Goal: Find specific page/section: Find specific page/section

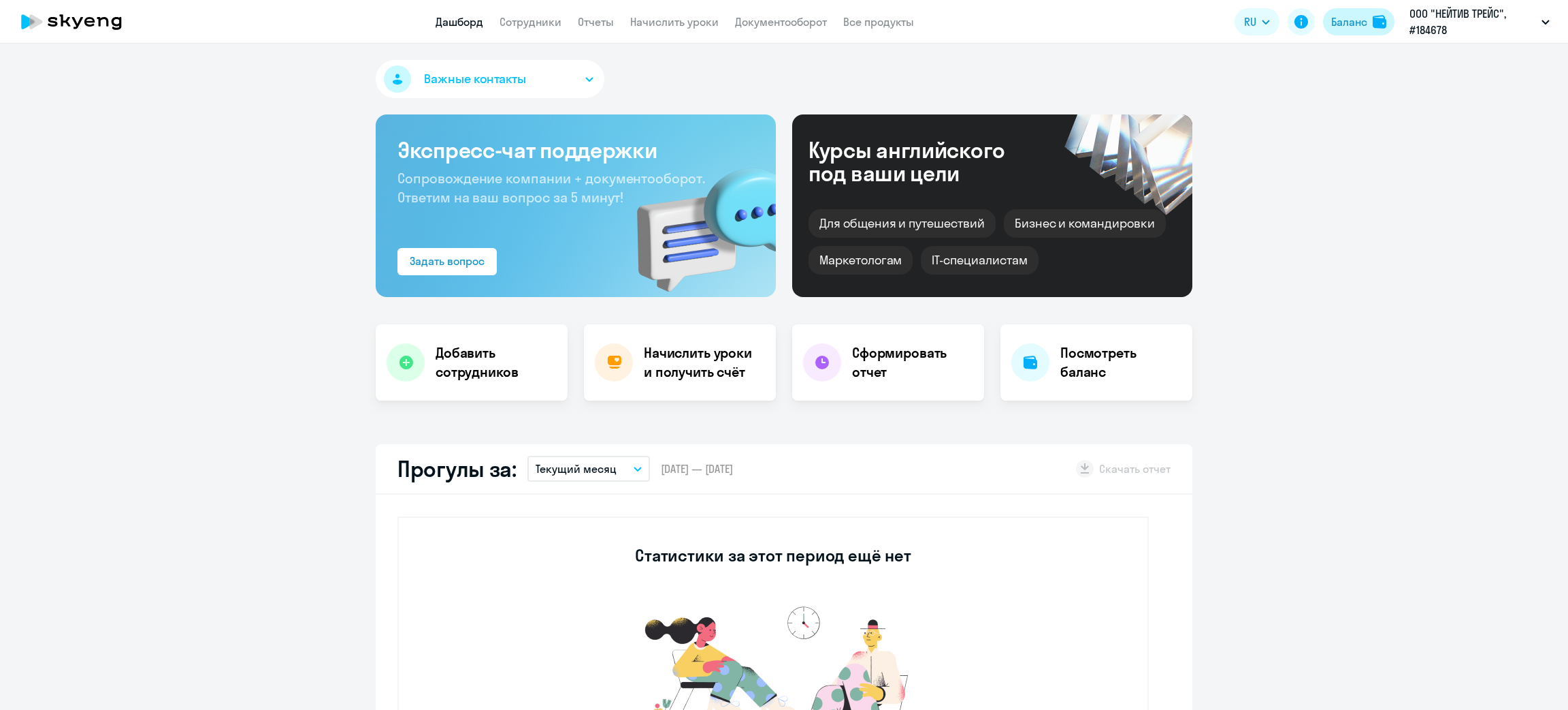
select select "30"
click at [1347, 26] on div "Баланс" at bounding box center [1349, 21] width 36 height 17
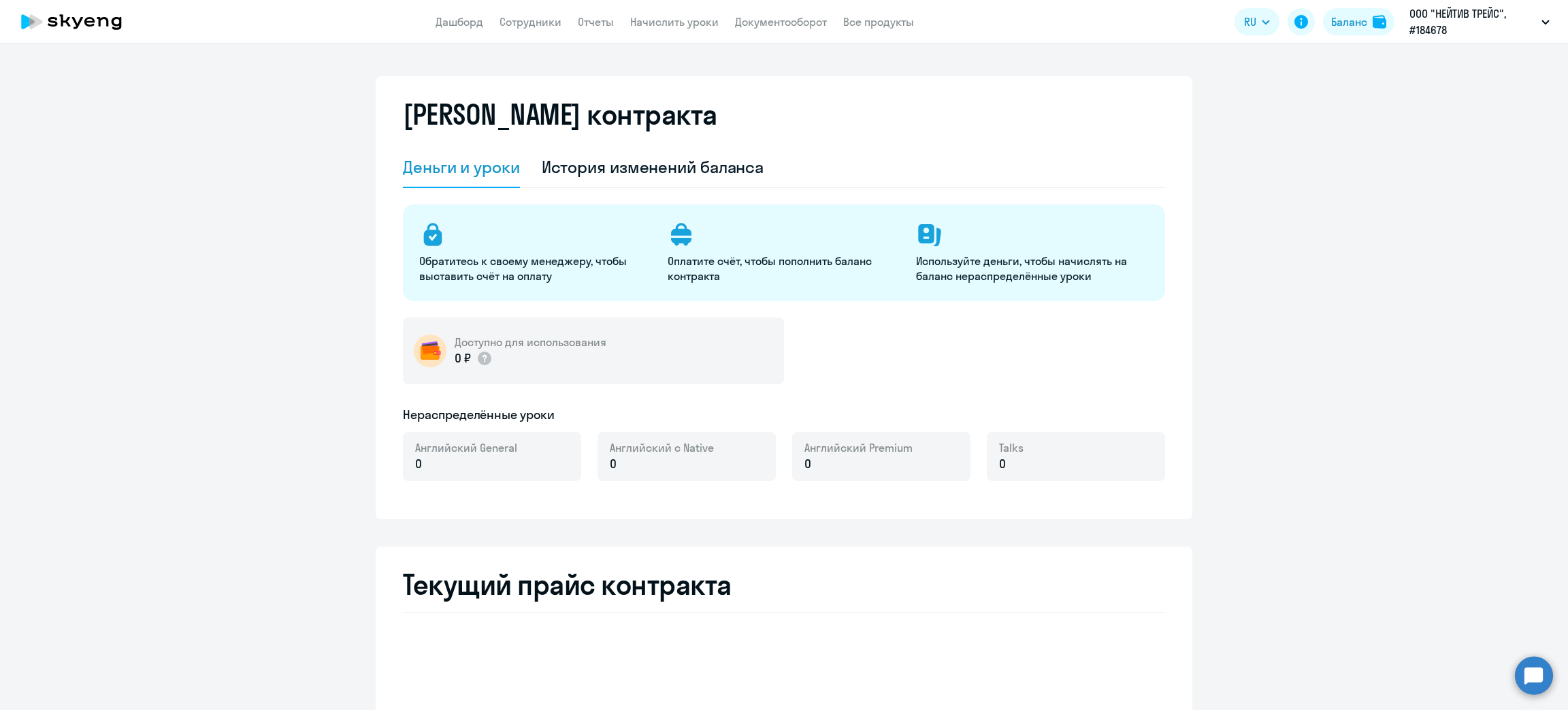
select select "english_adult_not_native_speaker"
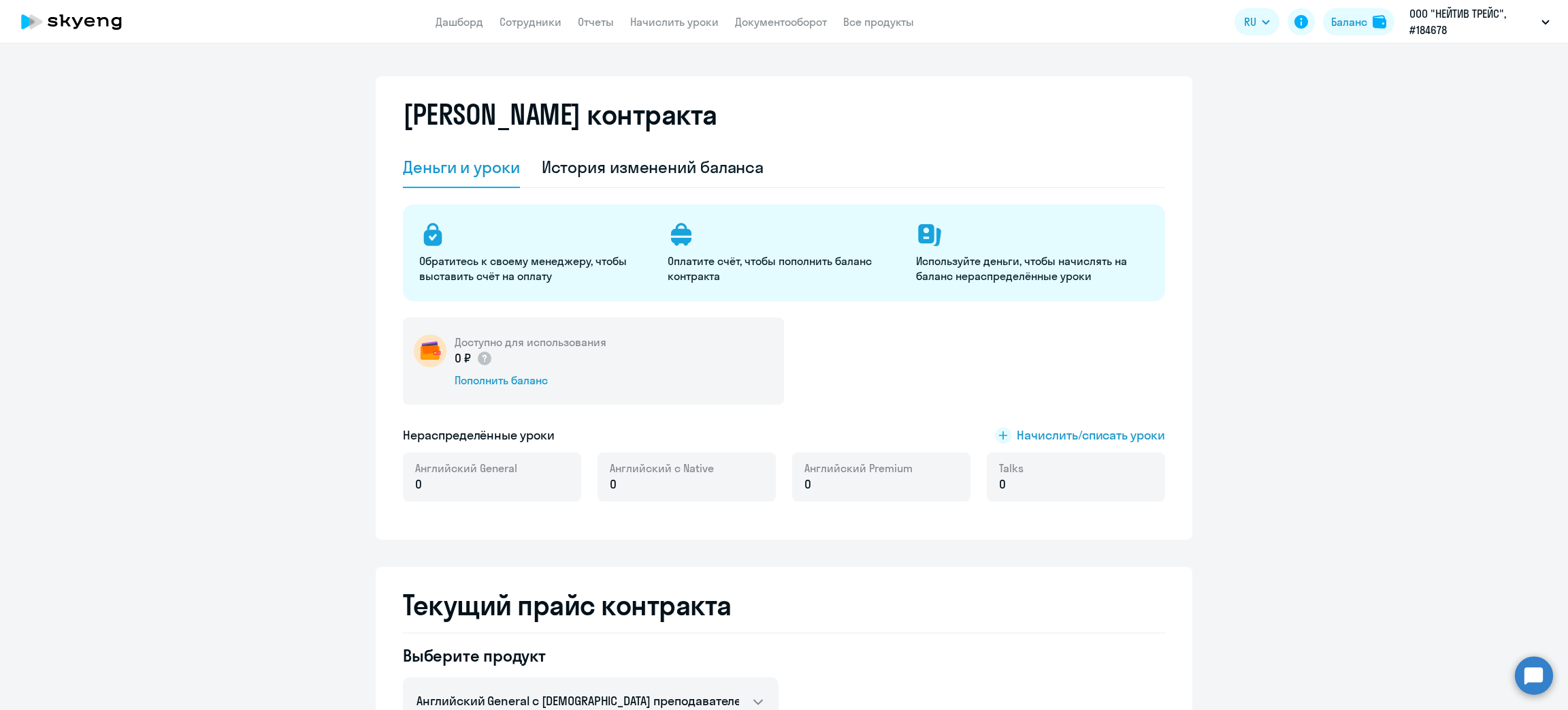
click at [789, 14] on app-menu-item-link "Документооборот" at bounding box center [781, 22] width 92 height 17
click at [791, 20] on link "Документооборот" at bounding box center [781, 21] width 92 height 14
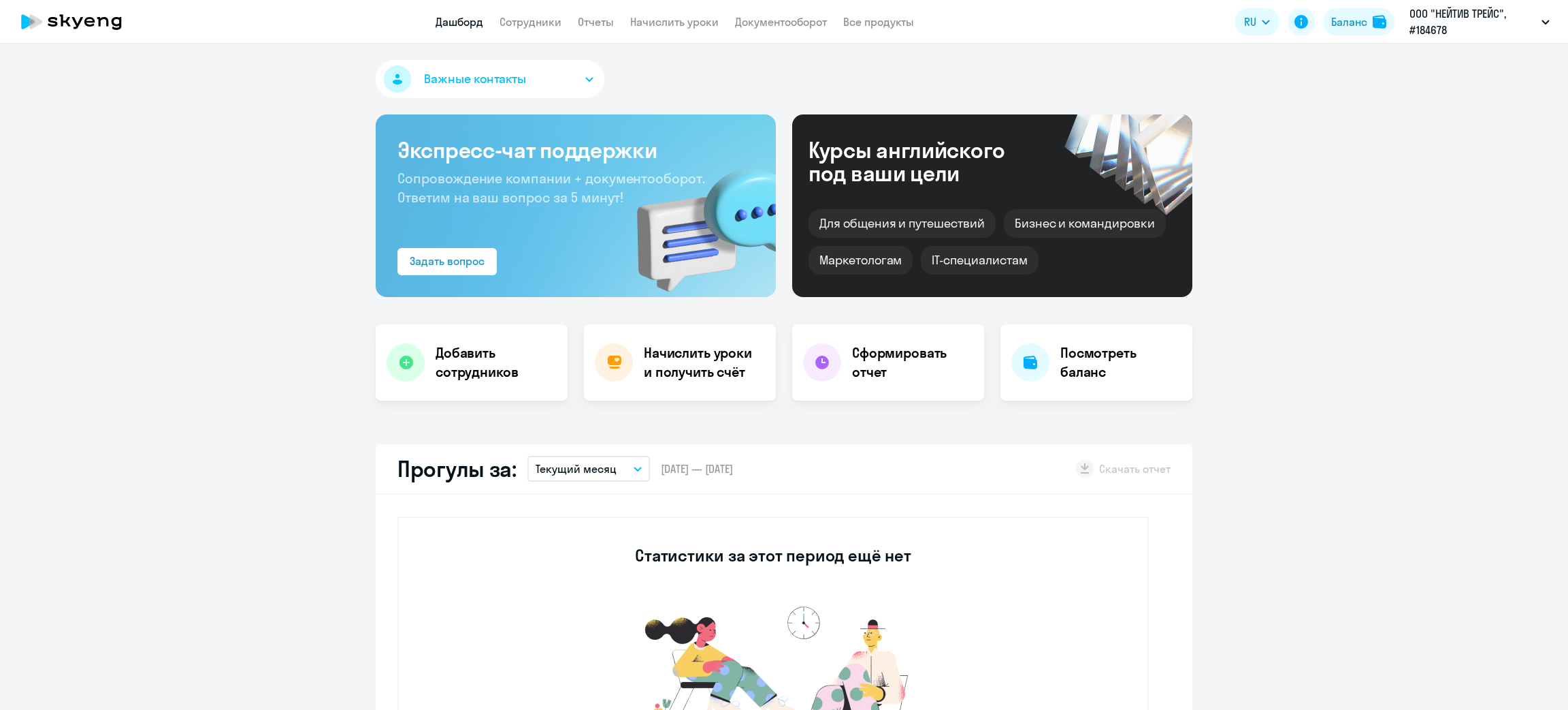
select select "30"
click at [1345, 23] on div "Баланс" at bounding box center [1349, 21] width 36 height 17
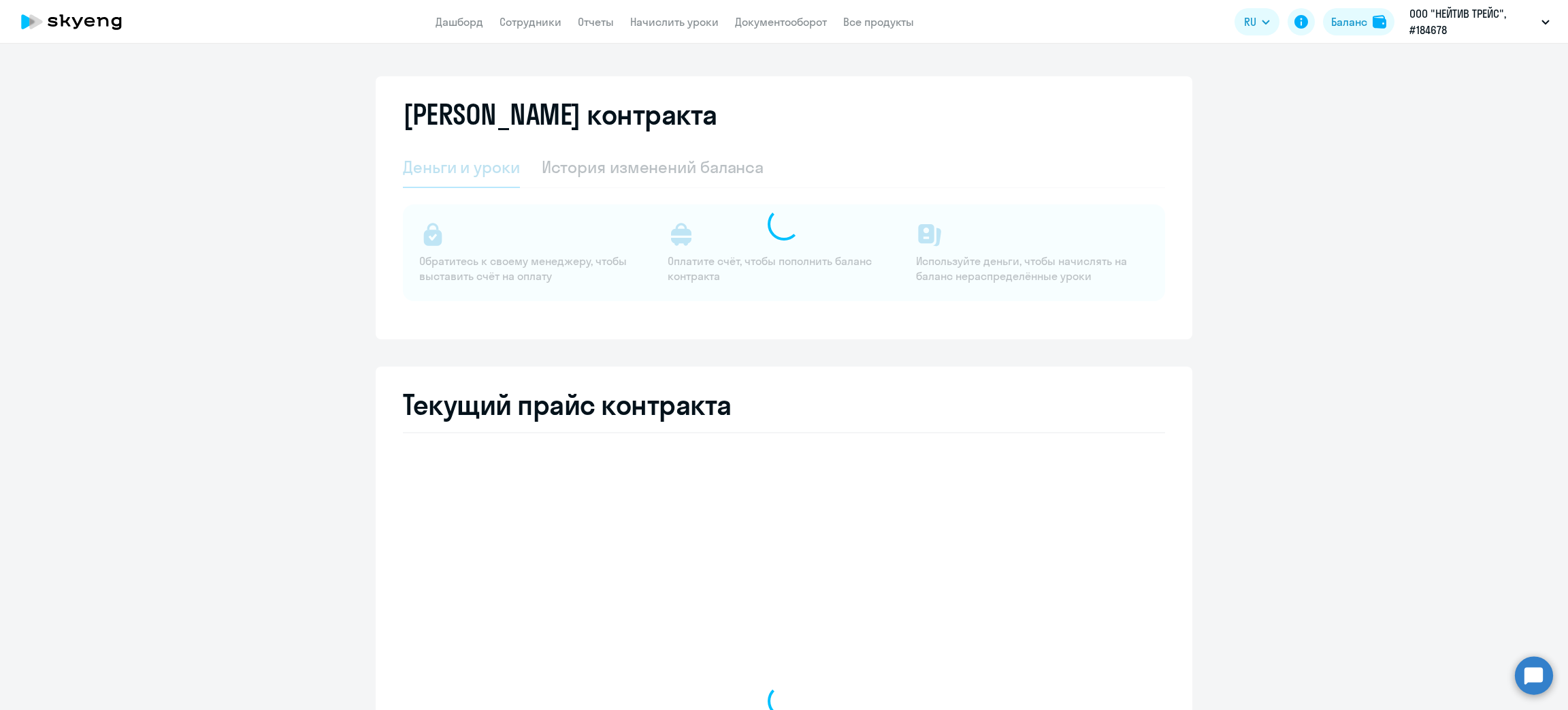
select select "english_adult_not_native_speaker"
